Goal: Feedback & Contribution: Submit feedback/report problem

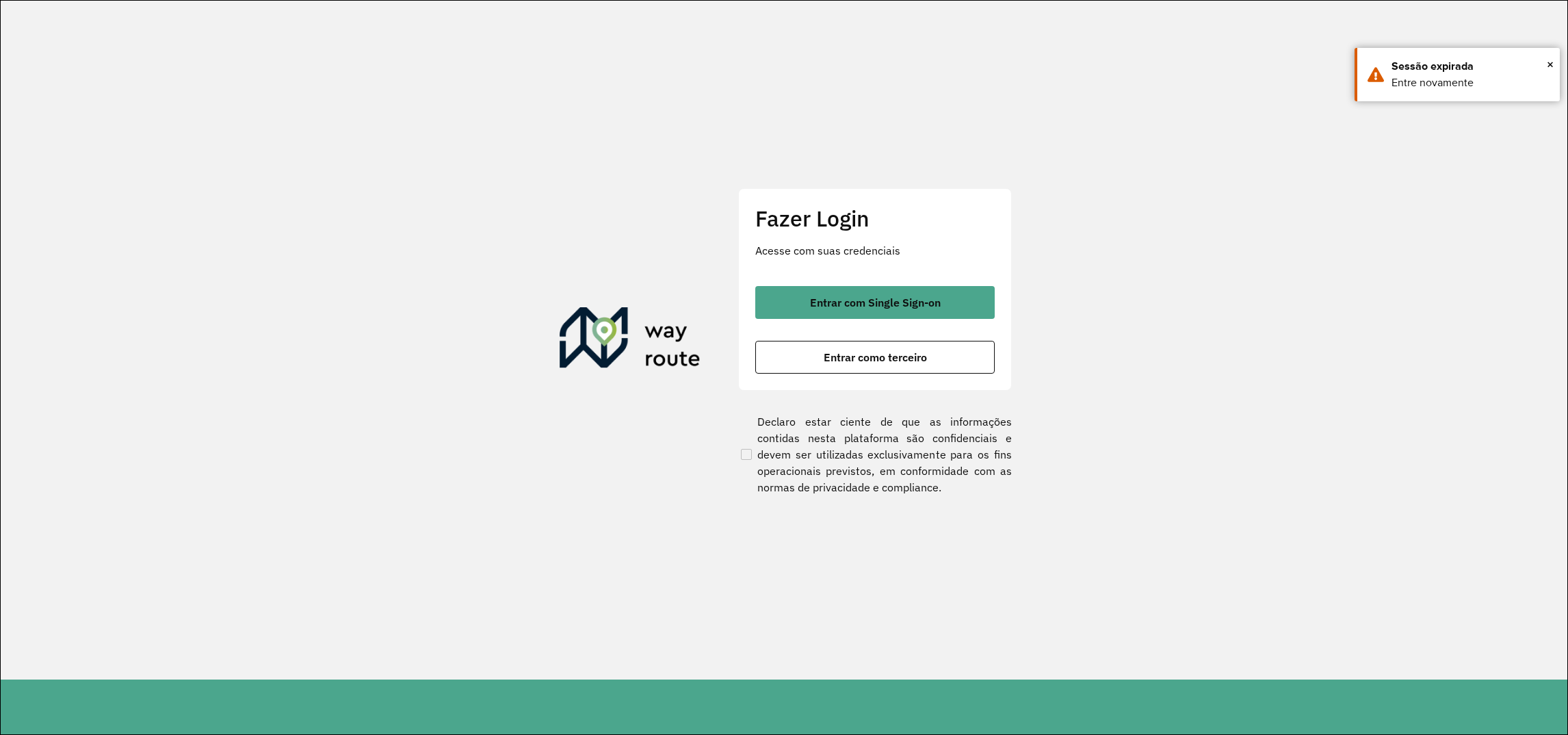
click at [931, 276] on div "Fazer Login Acesse com suas credenciais Entrar com Single Sign-on Entrar como t…" at bounding box center [875, 289] width 274 height 202
click at [930, 280] on div "Fazer Login Acesse com suas credenciais Entrar com Single Sign-on Entrar como t…" at bounding box center [875, 289] width 274 height 202
click at [913, 297] on span "Entrar com Single Sign-on" at bounding box center [875, 302] width 131 height 11
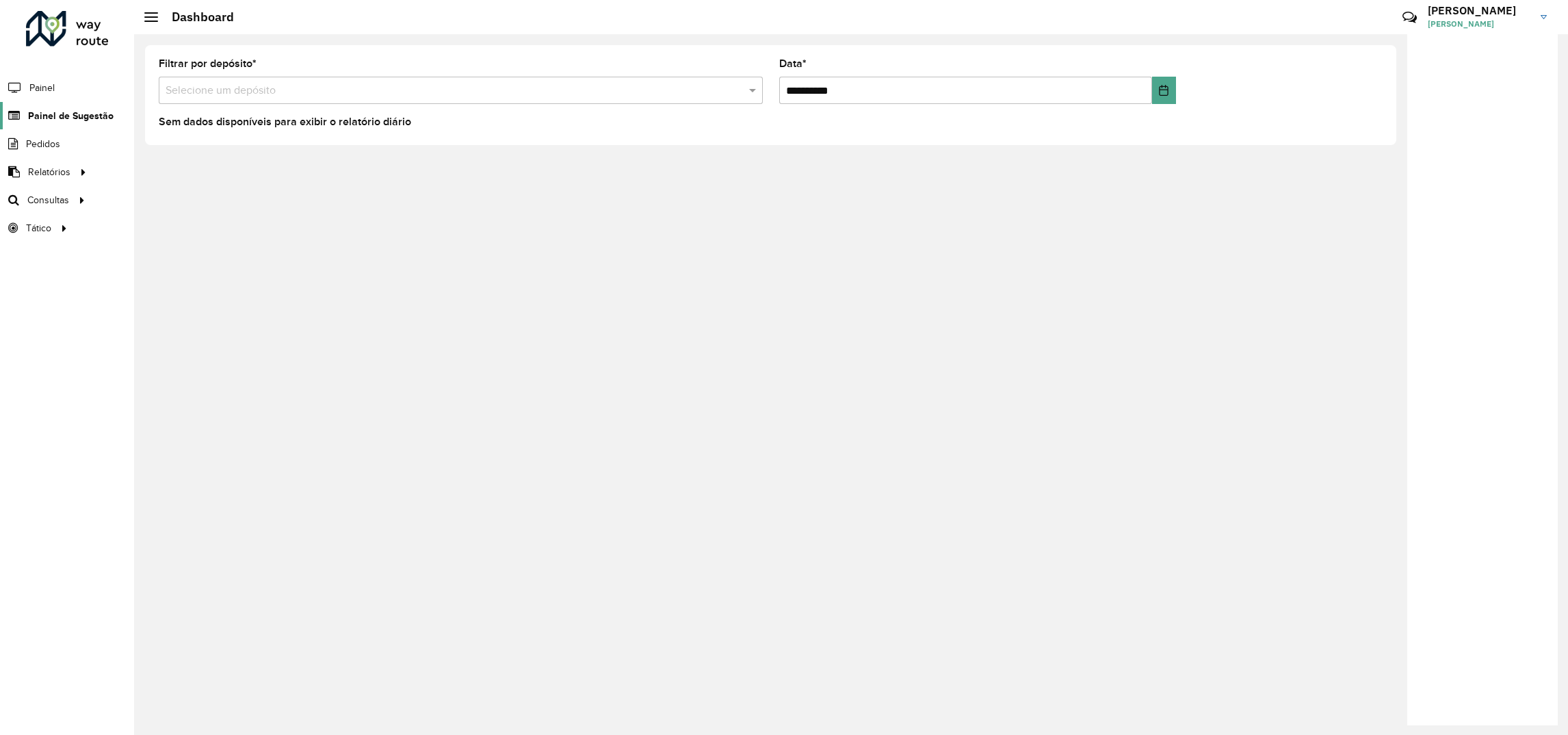
click at [95, 110] on span "Painel de Sugestão" at bounding box center [70, 115] width 86 height 15
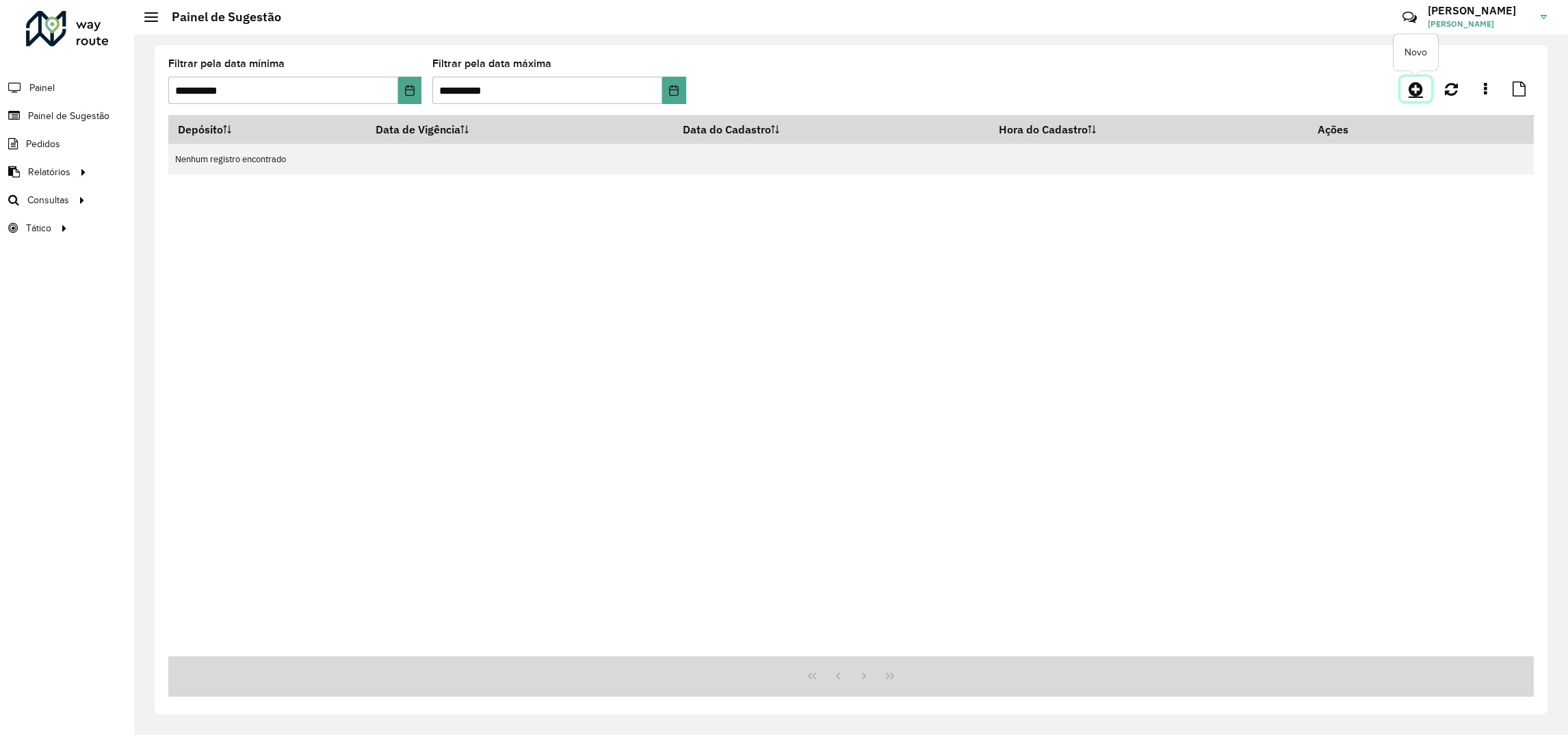
click at [1409, 84] on icon at bounding box center [1416, 89] width 15 height 17
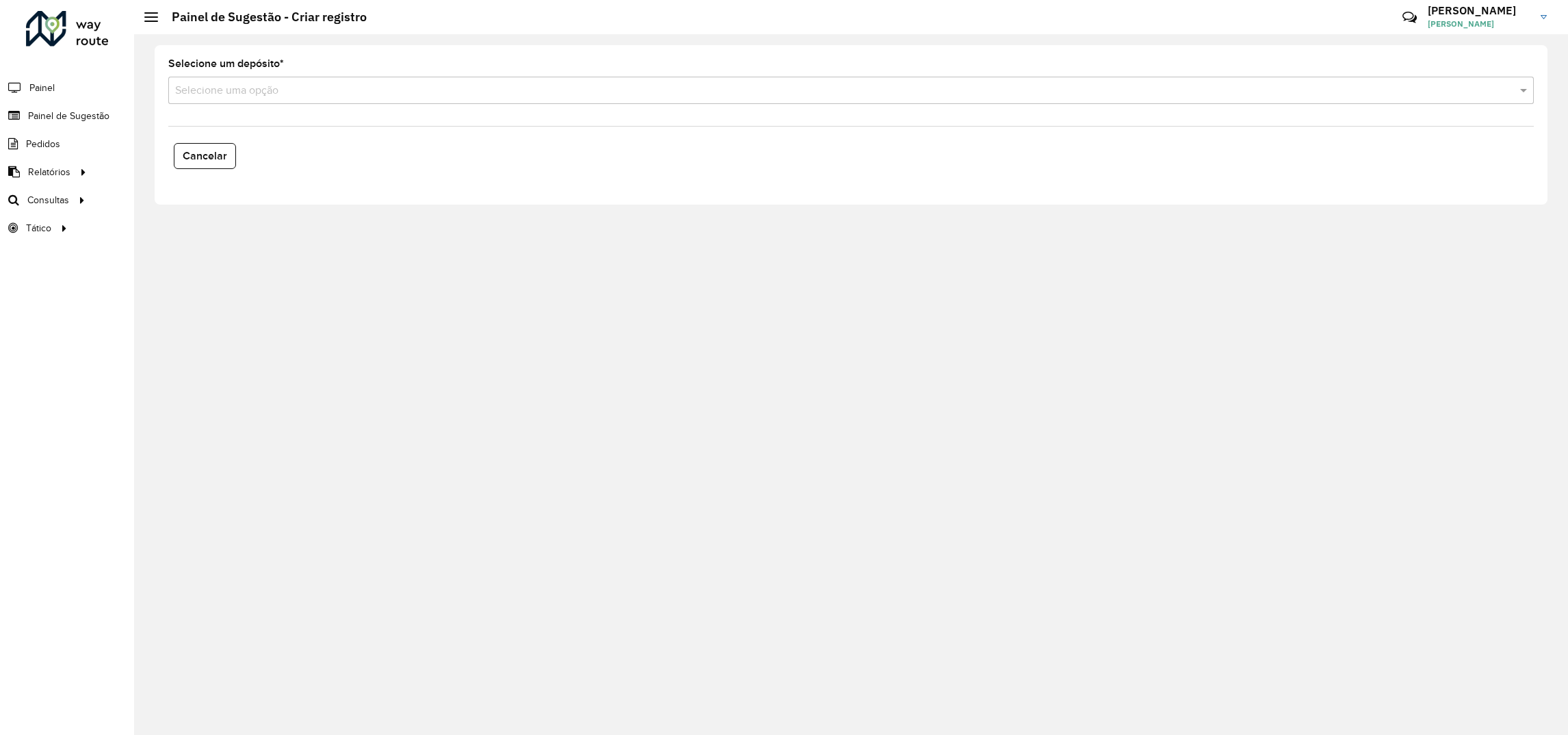
click at [432, 87] on input "text" at bounding box center [837, 91] width 1325 height 17
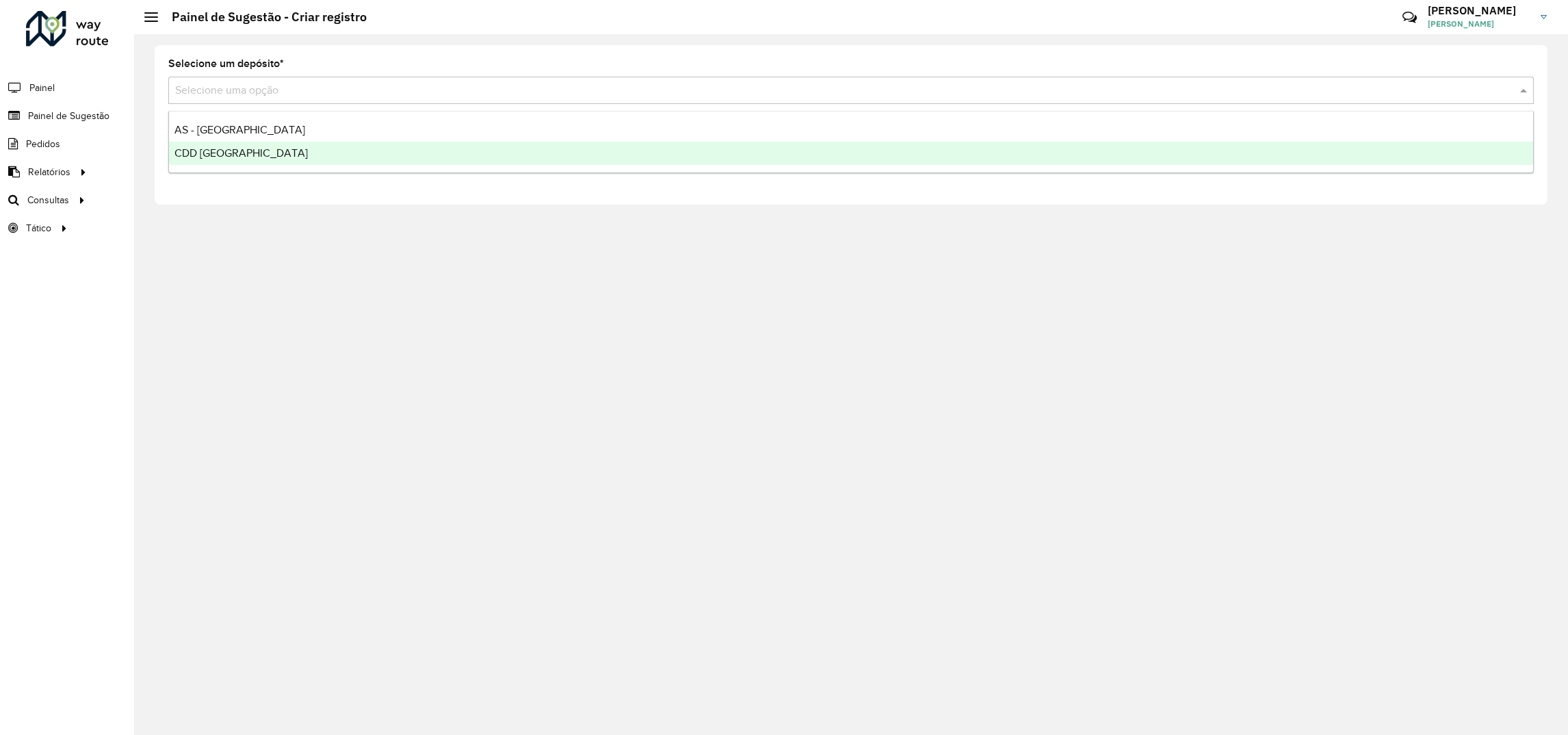
click at [300, 150] on div "CDD [GEOGRAPHIC_DATA]" at bounding box center [851, 153] width 1364 height 23
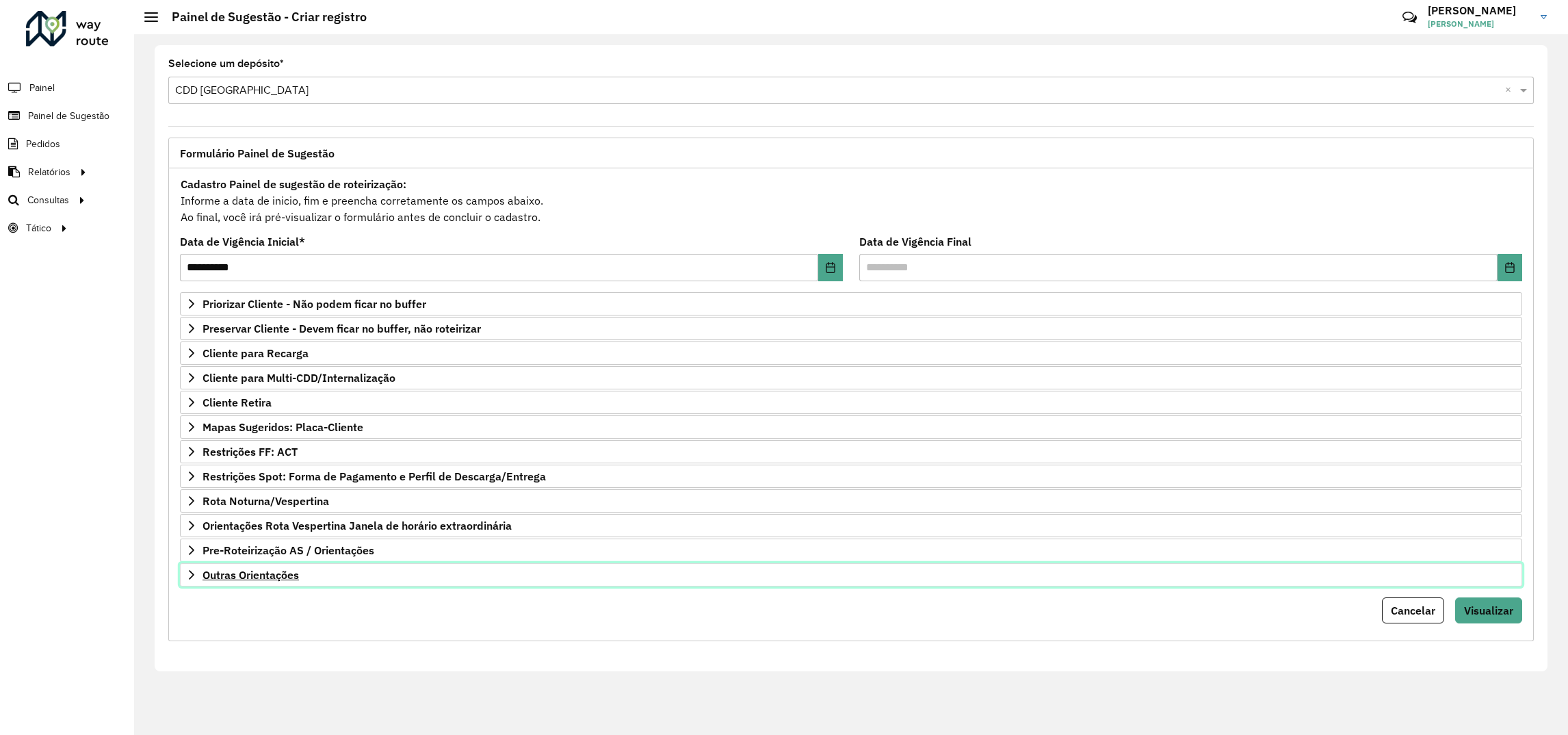
click at [239, 578] on span "Outras Orientações" at bounding box center [250, 575] width 97 height 11
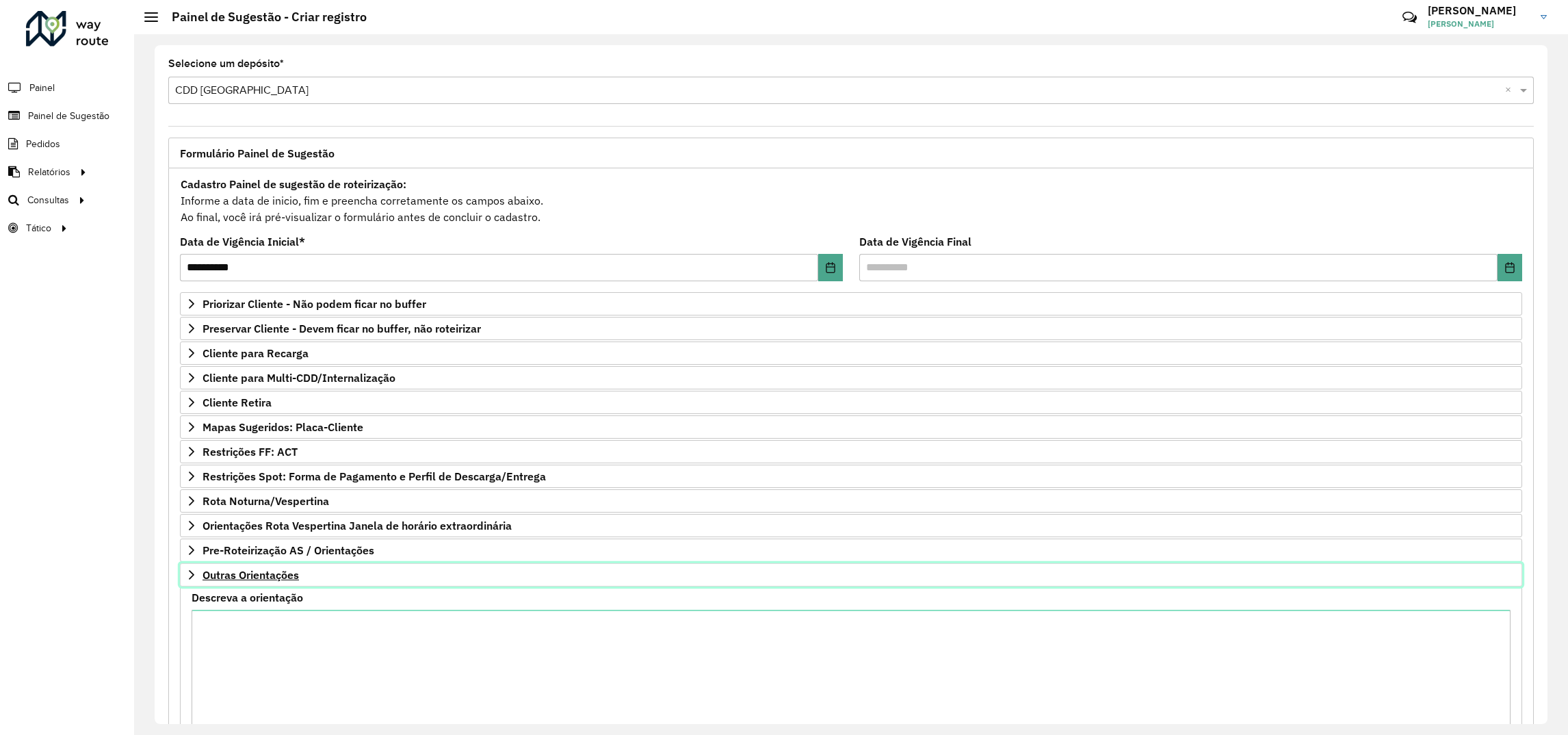
click at [255, 580] on span "Outras Orientações" at bounding box center [250, 575] width 97 height 11
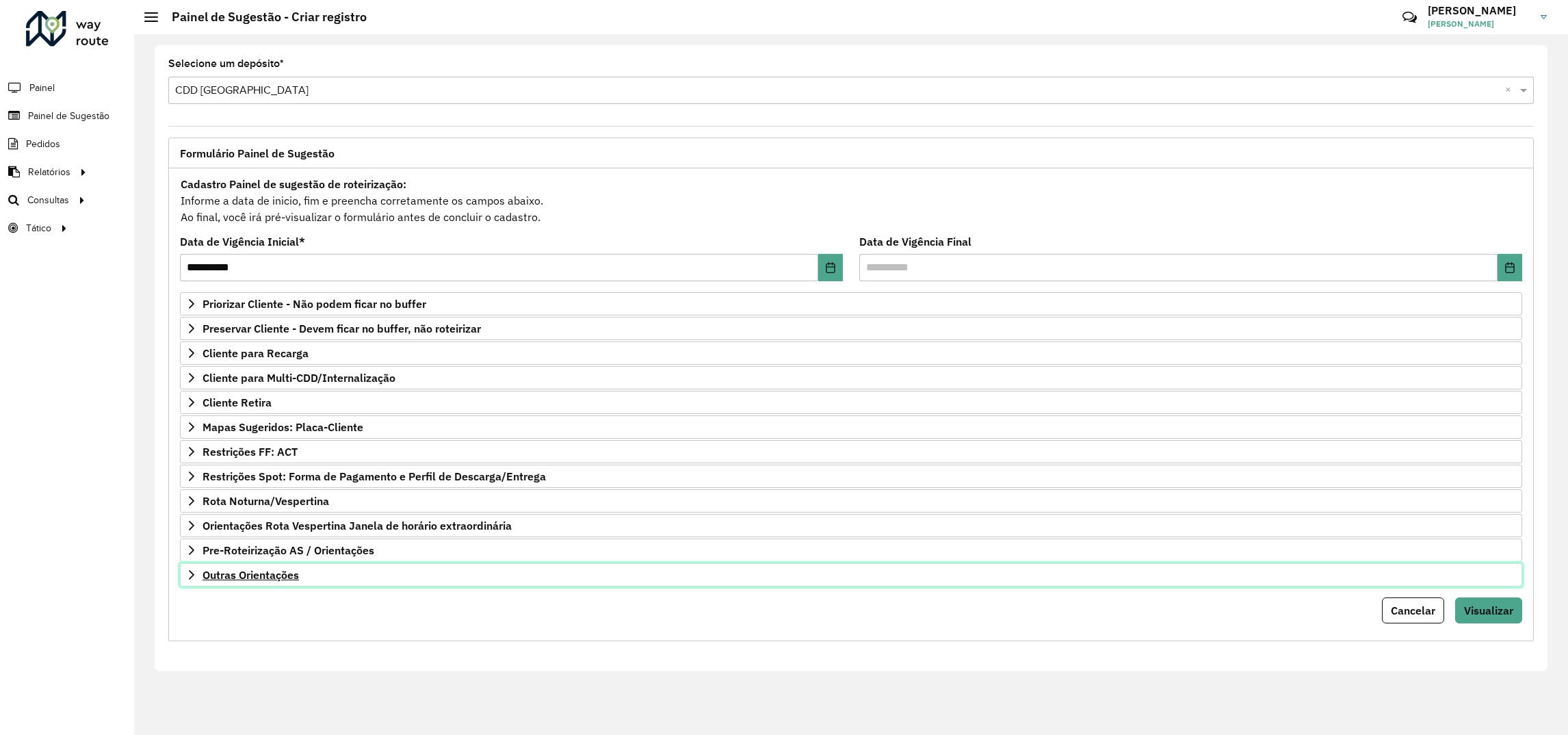
click at [265, 576] on span "Outras Orientações" at bounding box center [250, 575] width 97 height 11
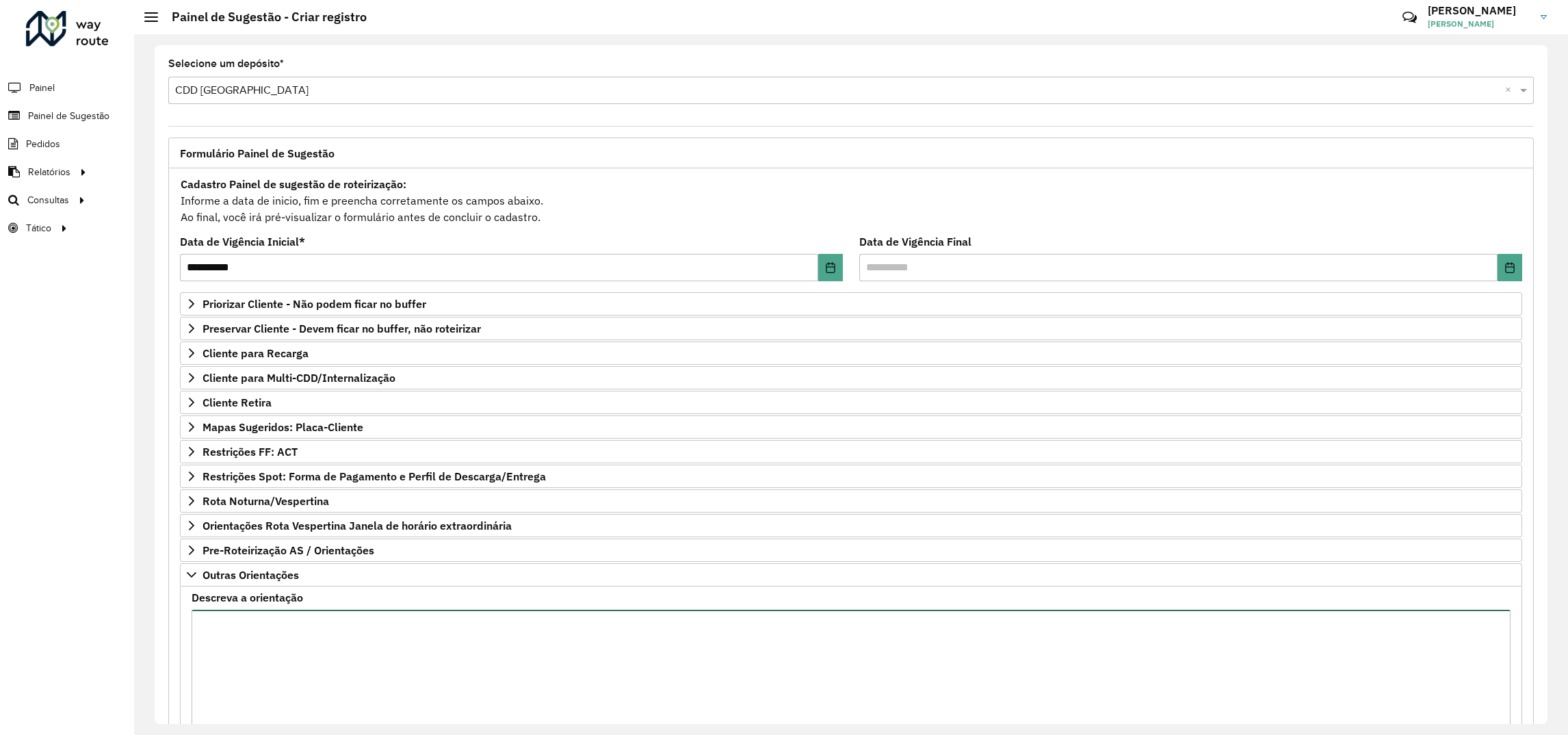
click at [243, 643] on textarea "Descreva a orientação" at bounding box center [850, 668] width 1319 height 115
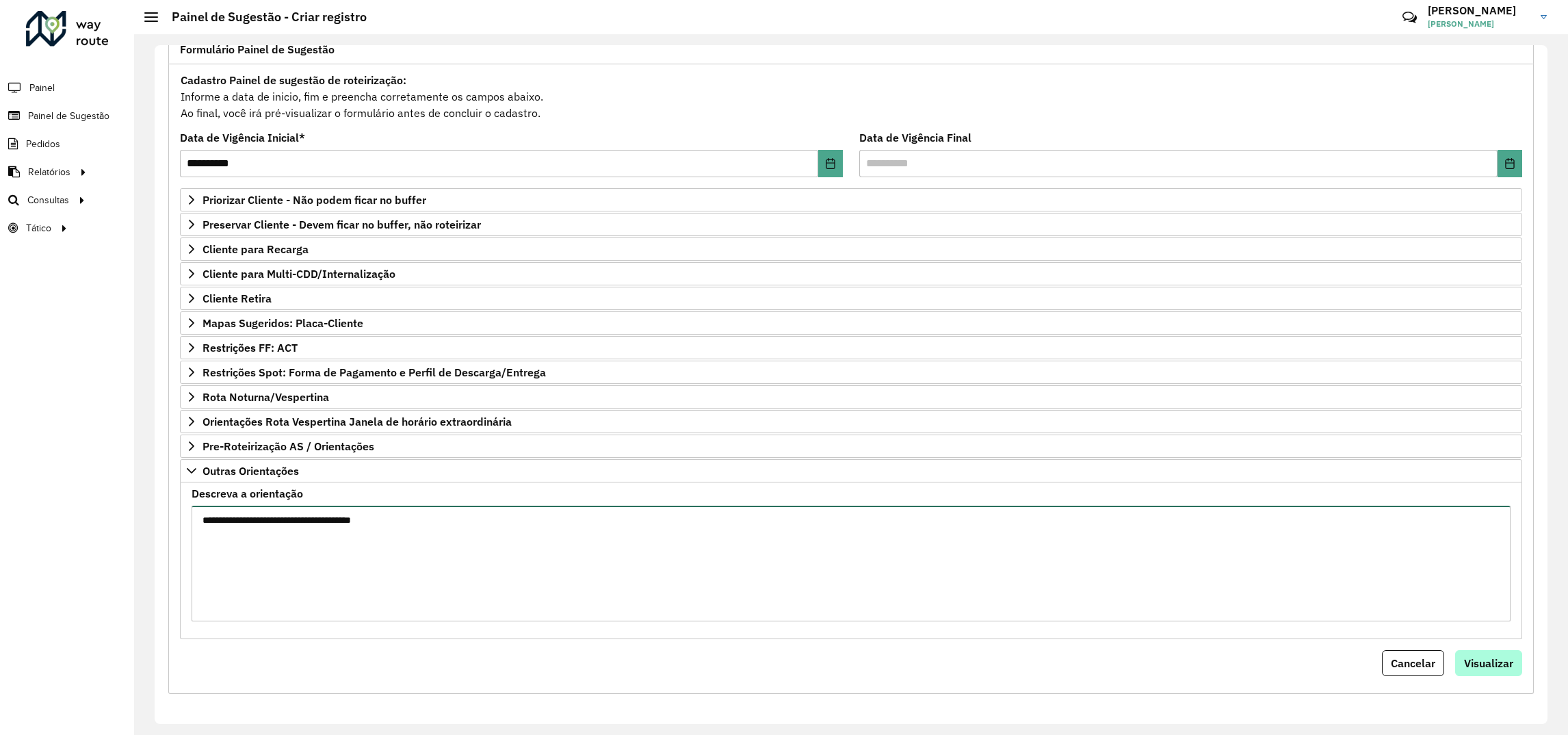
type textarea "**********"
click at [1471, 668] on span "Visualizar" at bounding box center [1488, 663] width 49 height 14
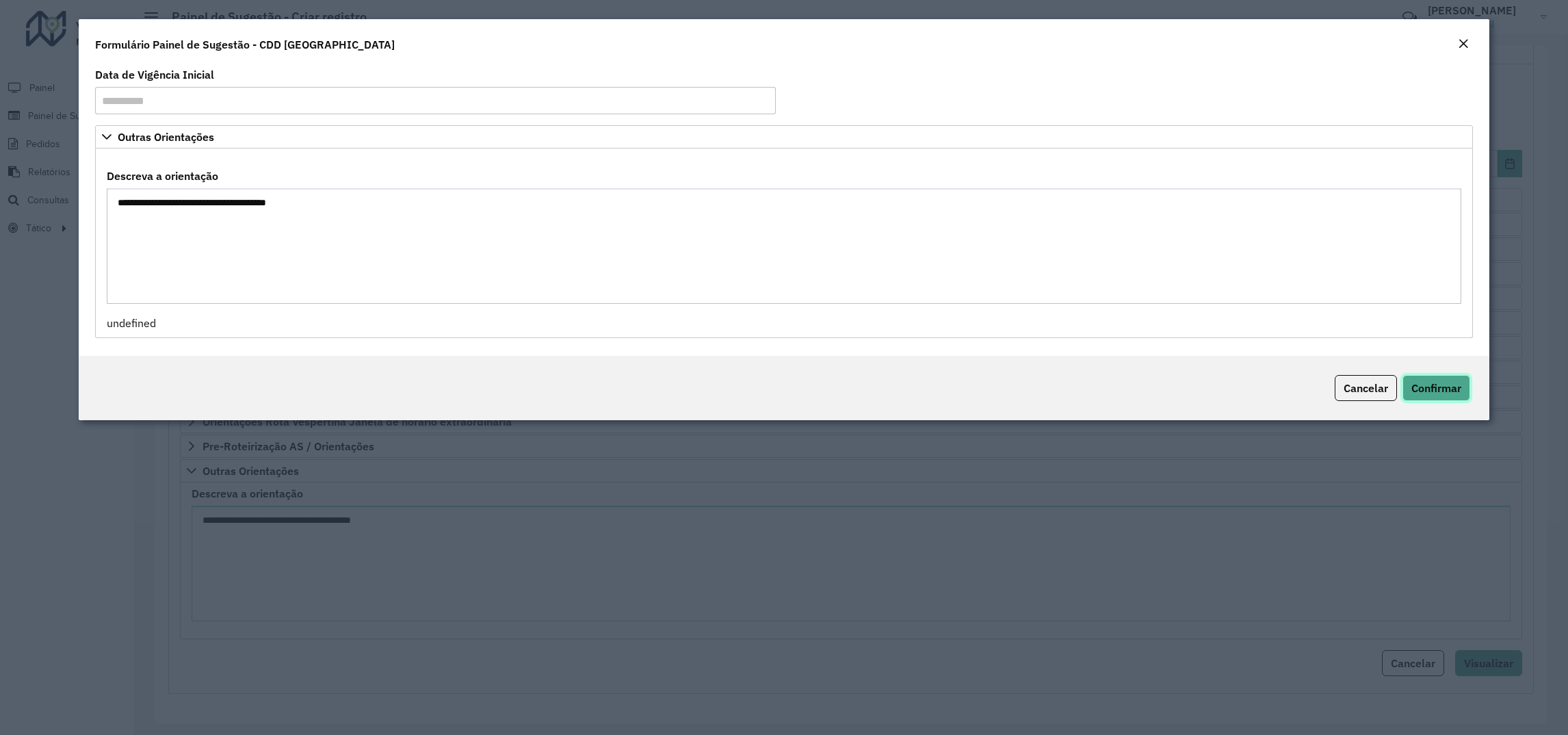
drag, startPoint x: 1422, startPoint y: 389, endPoint x: 1377, endPoint y: 367, distance: 50.1
click at [1415, 385] on span "Confirmar" at bounding box center [1437, 388] width 50 height 14
